Goal: Transaction & Acquisition: Book appointment/travel/reservation

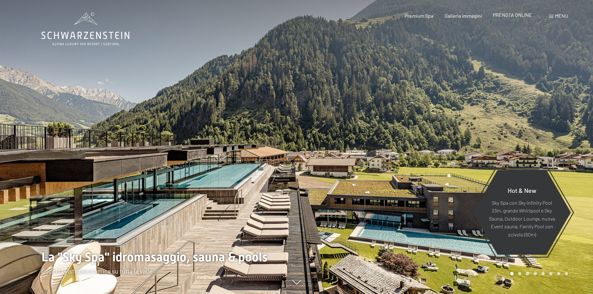
click at [527, 15] on span "PRENOTA ONLINE" at bounding box center [511, 15] width 39 height 6
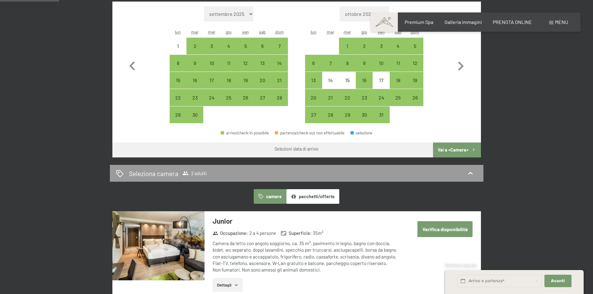
scroll to position [156, 0]
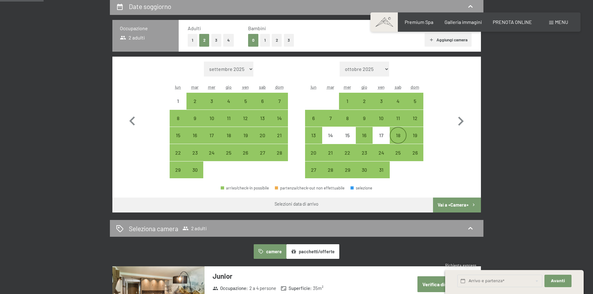
click at [394, 136] on div "18" at bounding box center [398, 141] width 16 height 16
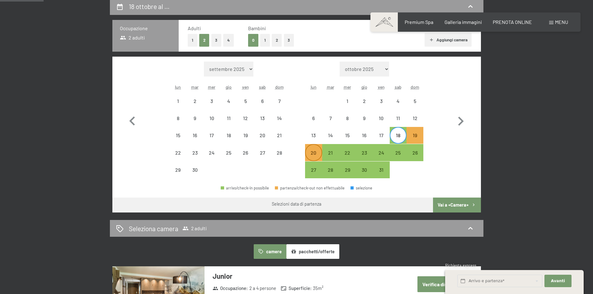
click at [320, 152] on div "20" at bounding box center [313, 158] width 16 height 16
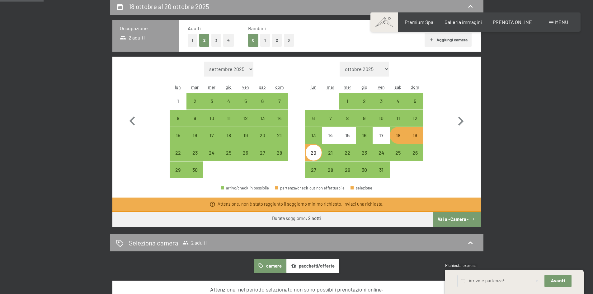
click at [401, 137] on div "18" at bounding box center [398, 141] width 16 height 16
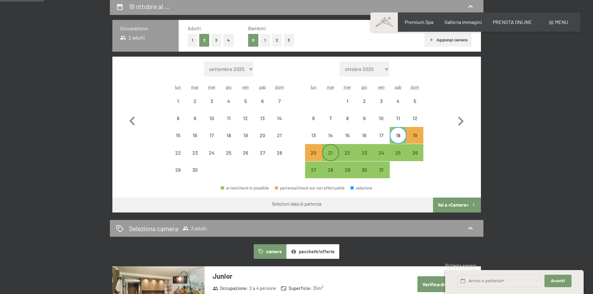
click at [327, 157] on div "21" at bounding box center [331, 158] width 16 height 16
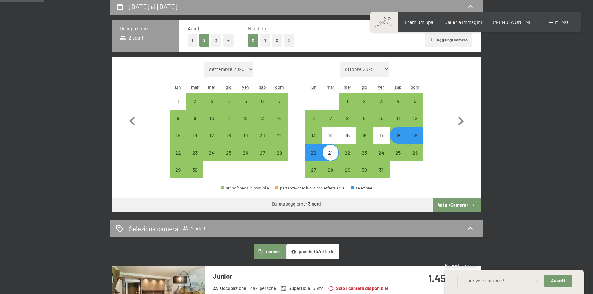
click at [464, 203] on button "Vai a «Camera»" at bounding box center [457, 205] width 48 height 15
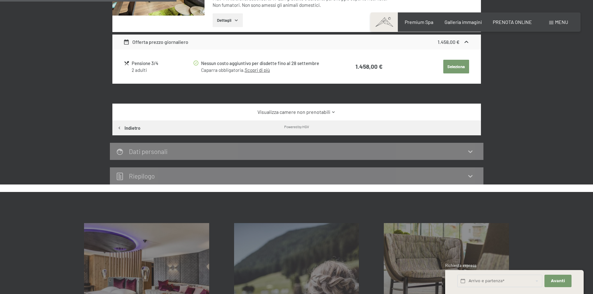
scroll to position [0, 0]
